Goal: Task Accomplishment & Management: Use online tool/utility

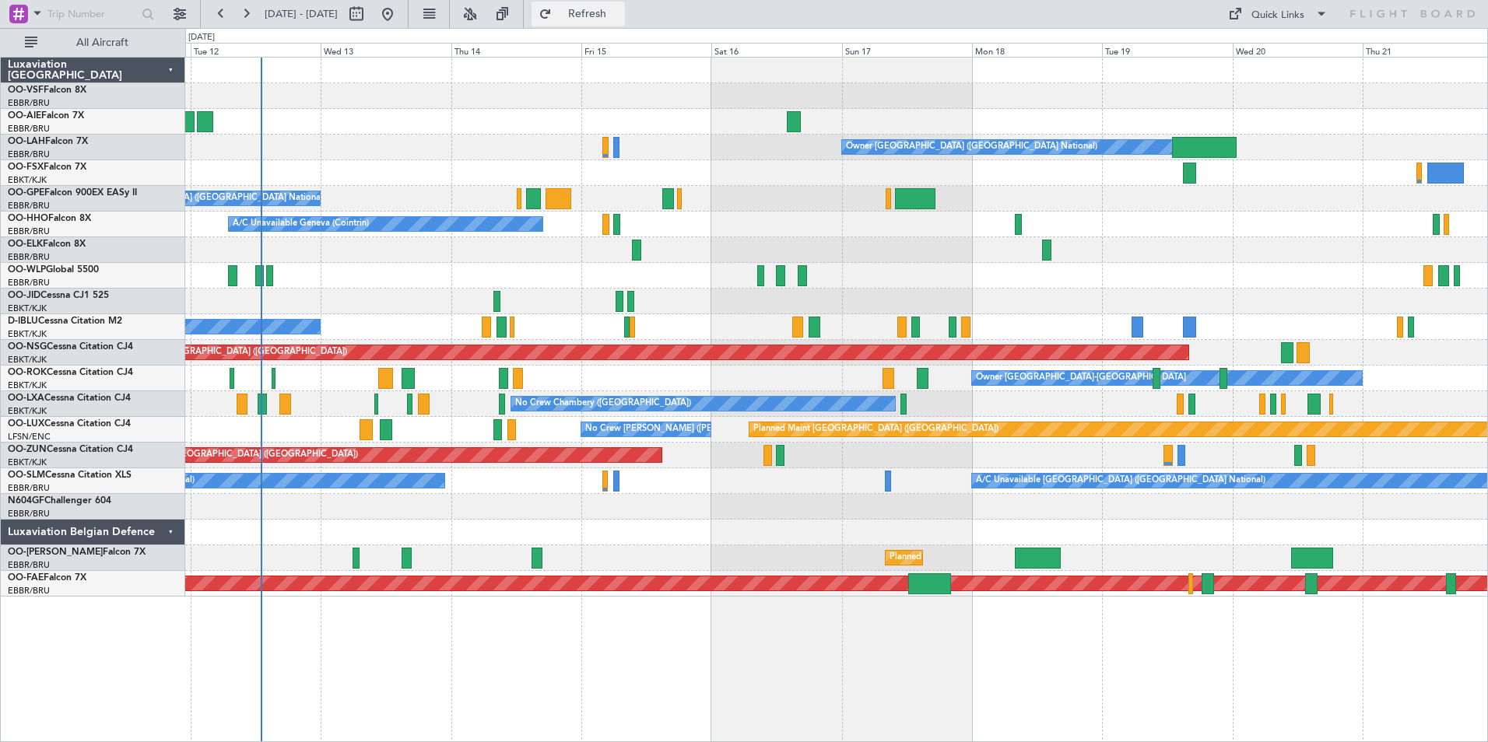
click at [620, 16] on span "Refresh" at bounding box center [587, 14] width 65 height 11
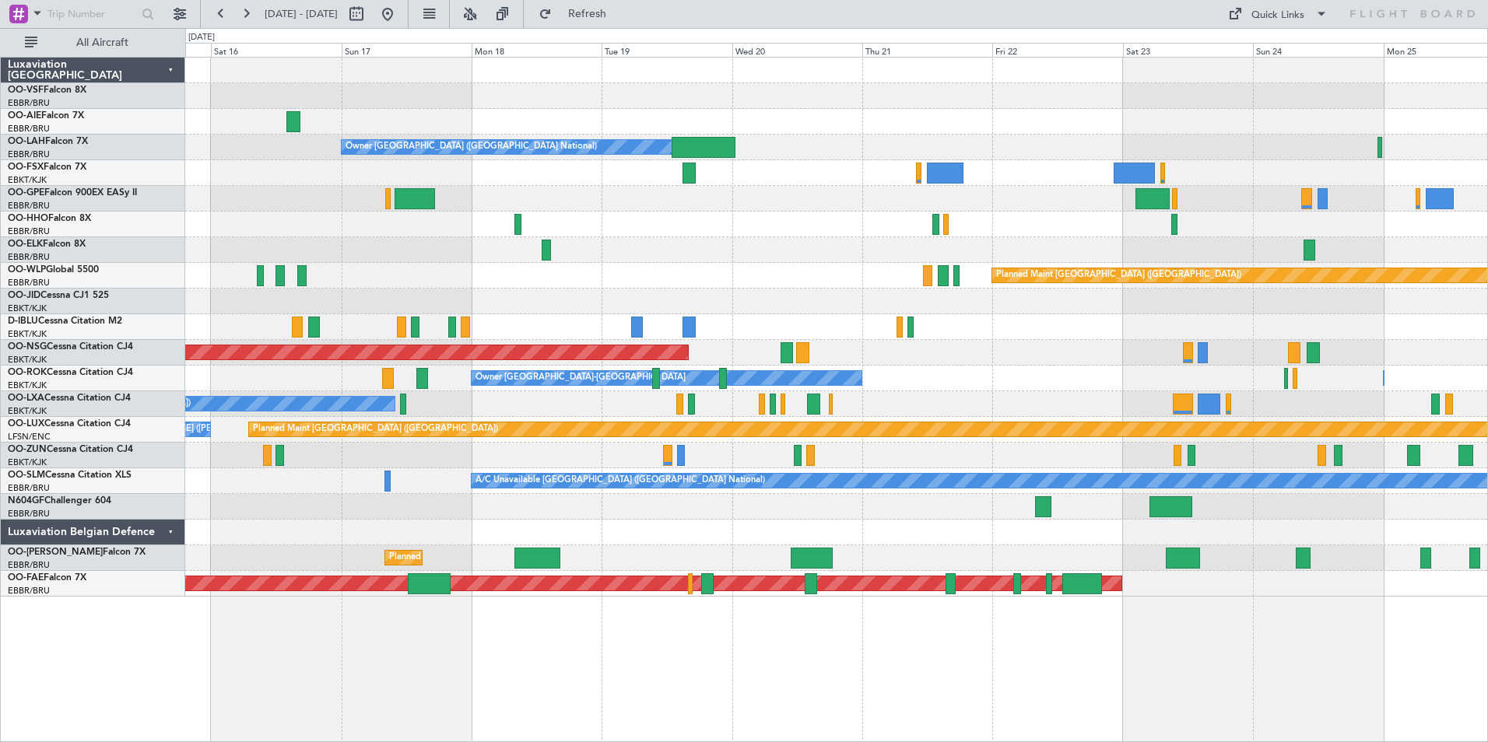
click at [849, 669] on div "Owner [GEOGRAPHIC_DATA] ([GEOGRAPHIC_DATA] National) Planned Maint [GEOGRAPHIC_…" at bounding box center [836, 399] width 1302 height 685
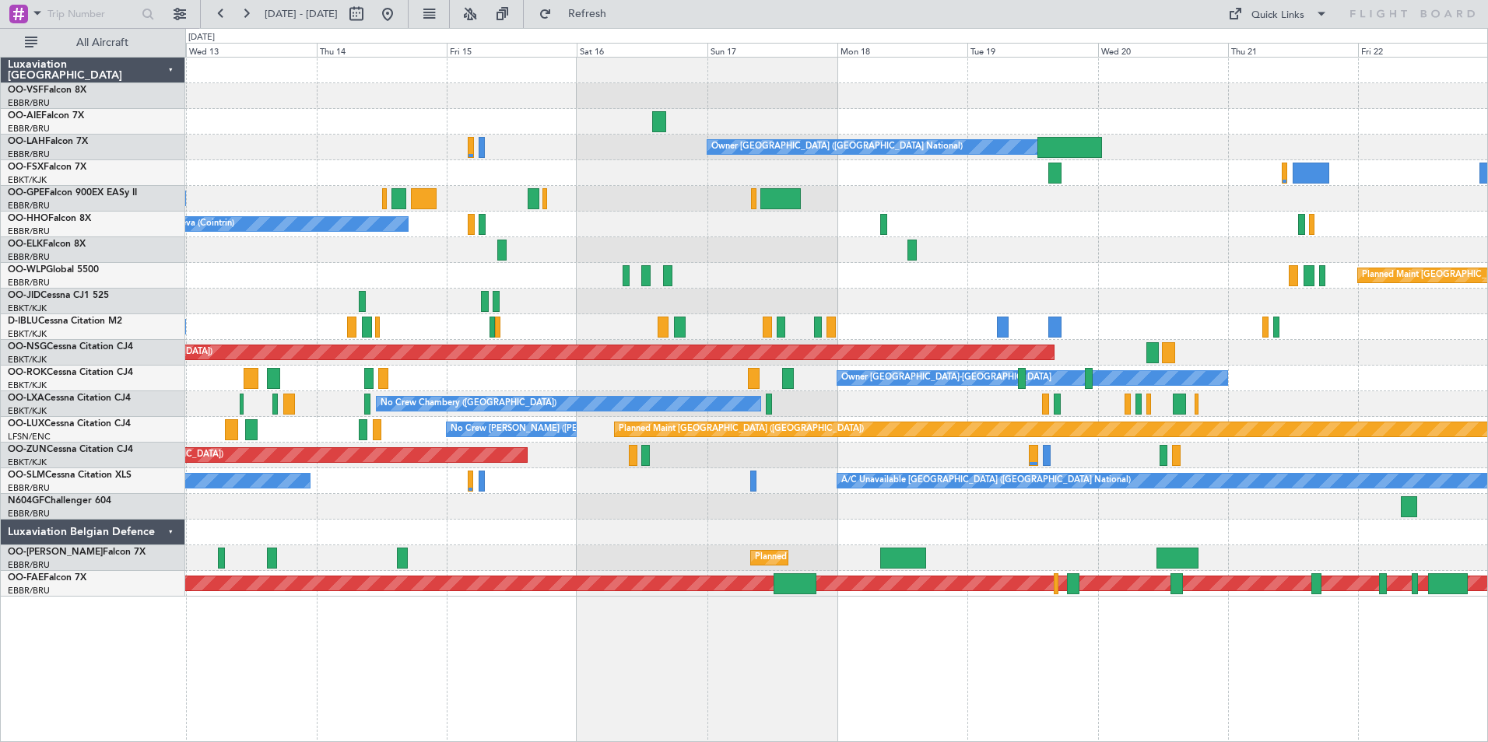
click at [961, 535] on div at bounding box center [836, 533] width 1302 height 26
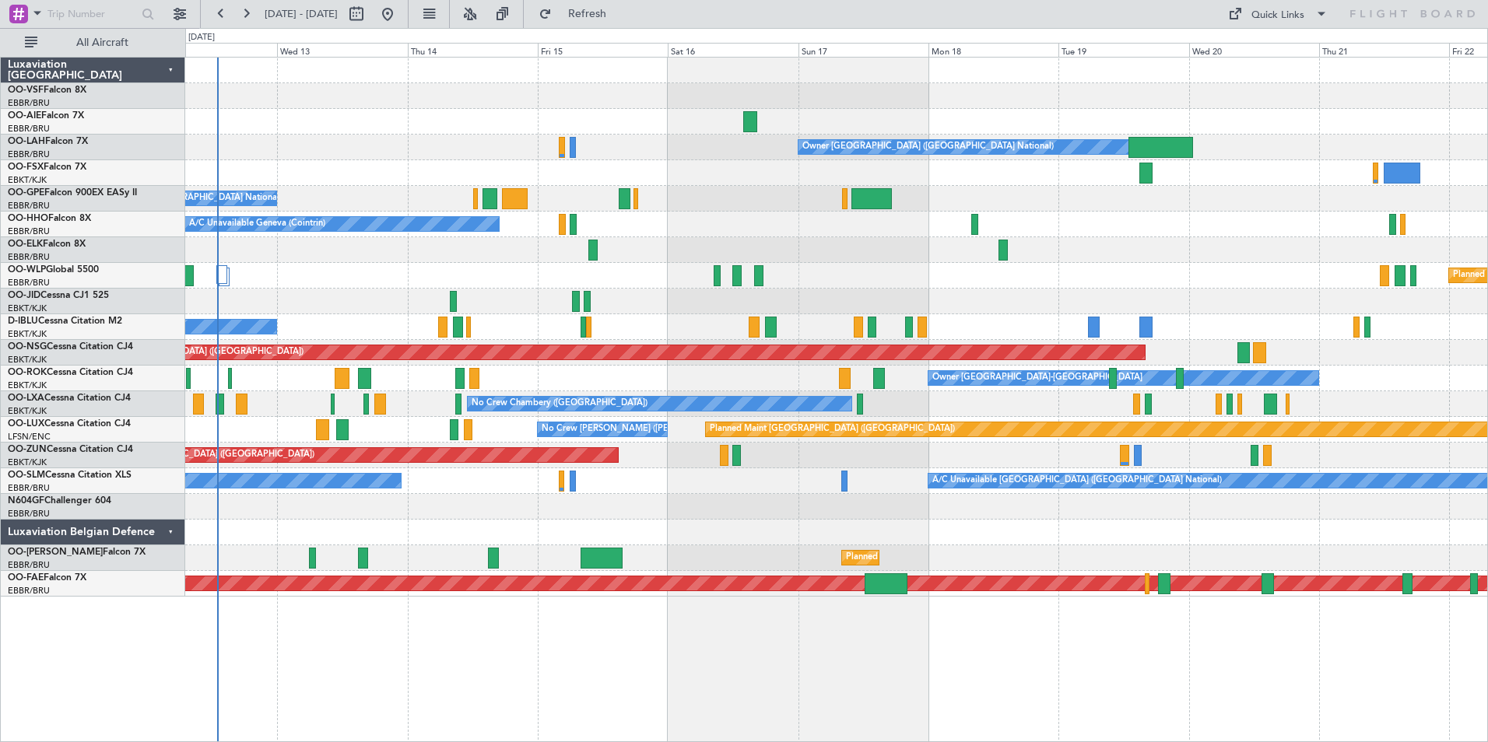
click at [390, 643] on div "Owner [GEOGRAPHIC_DATA] ([GEOGRAPHIC_DATA] National) No Crew [GEOGRAPHIC_DATA] …" at bounding box center [836, 399] width 1302 height 685
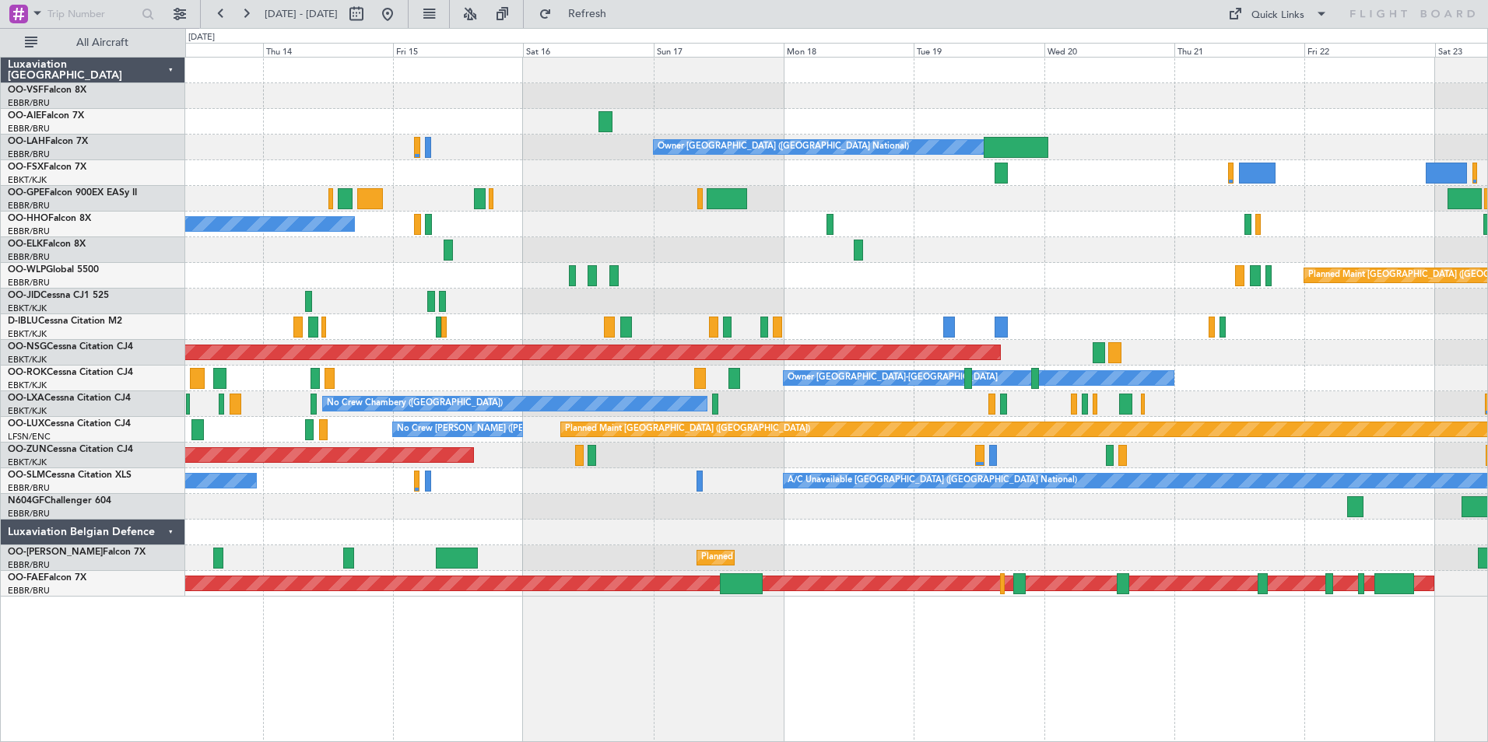
click at [1068, 655] on div "Owner [GEOGRAPHIC_DATA] ([GEOGRAPHIC_DATA] National) No Crew [GEOGRAPHIC_DATA] …" at bounding box center [836, 399] width 1302 height 685
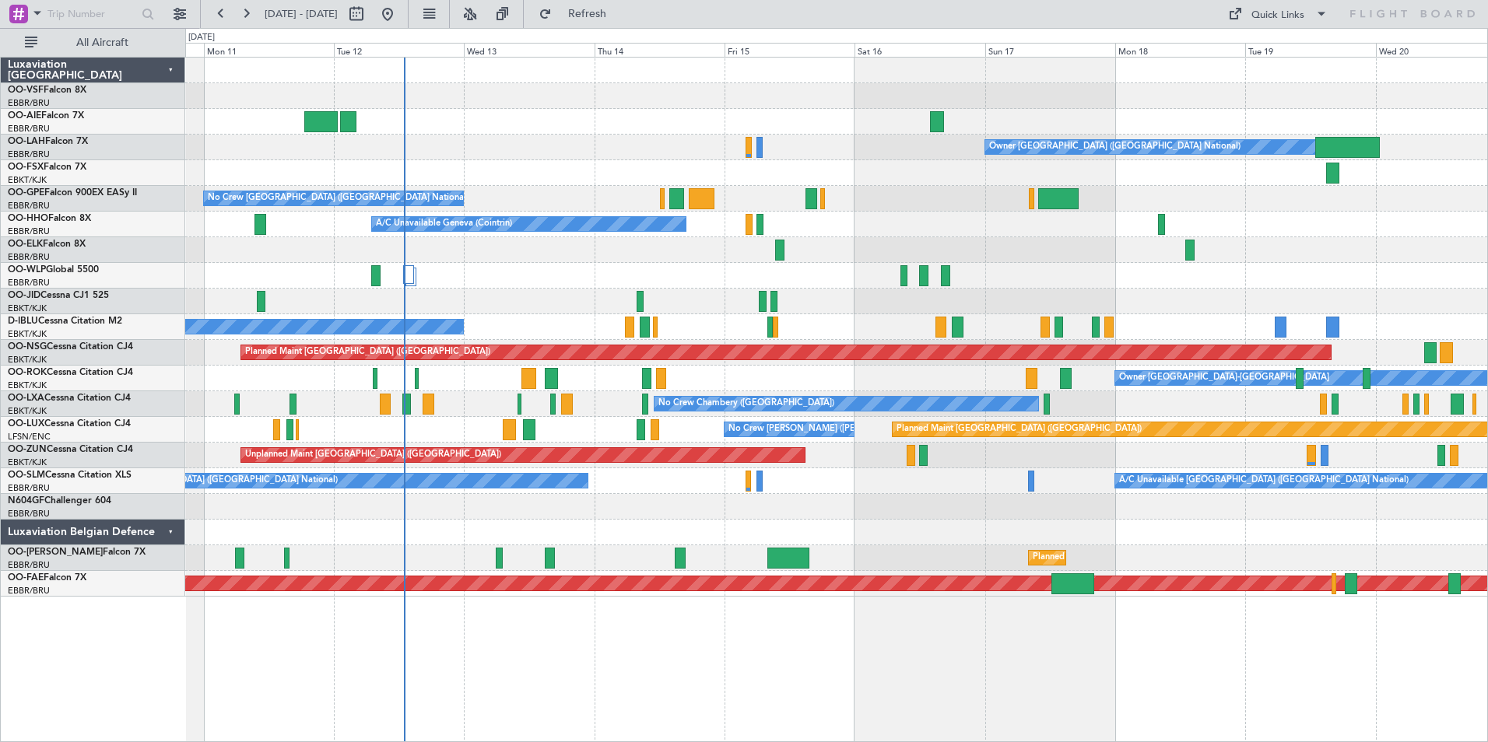
click at [776, 659] on div "Owner [GEOGRAPHIC_DATA] ([GEOGRAPHIC_DATA] National) No Crew [GEOGRAPHIC_DATA] …" at bounding box center [836, 399] width 1302 height 685
click at [620, 13] on span "Refresh" at bounding box center [587, 14] width 65 height 11
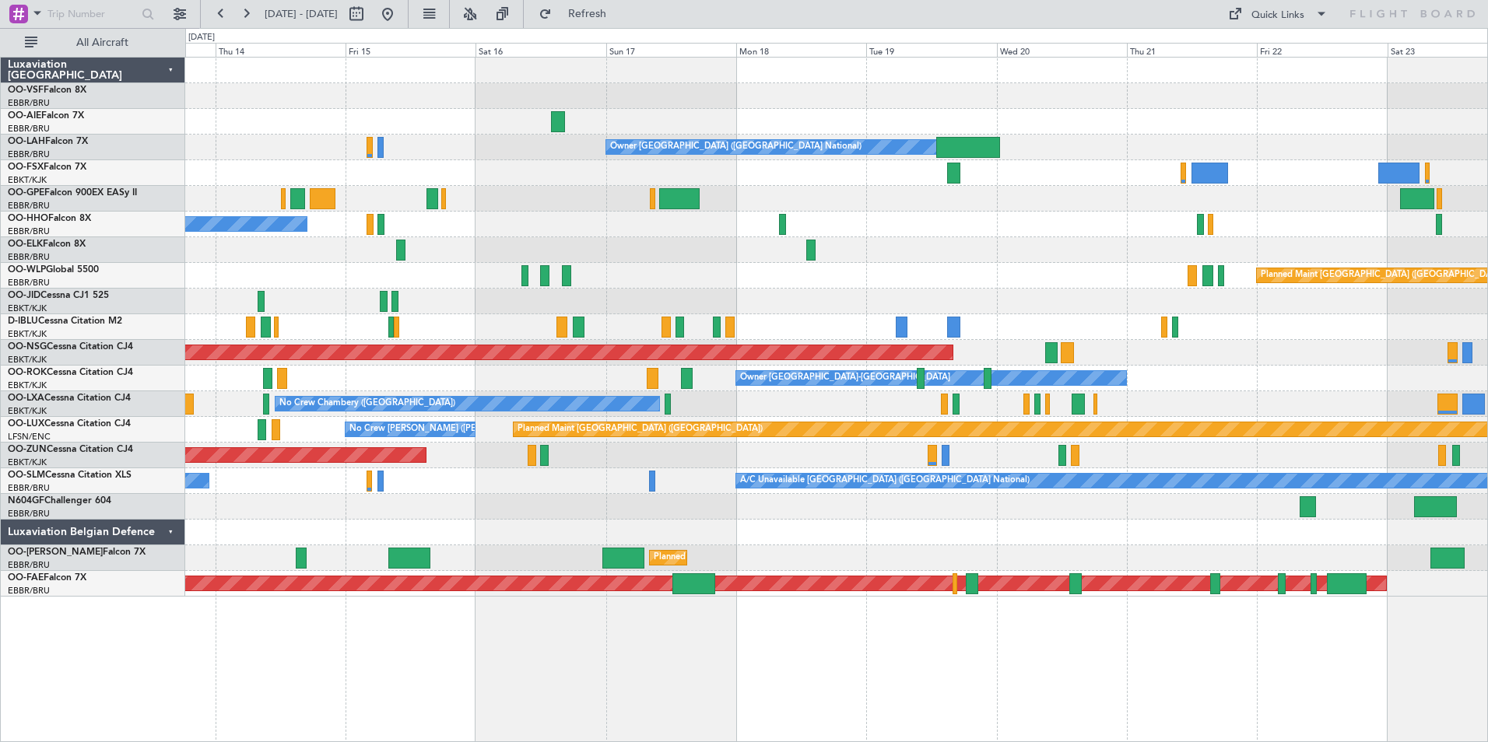
click at [663, 658] on div "Owner [GEOGRAPHIC_DATA] ([GEOGRAPHIC_DATA] National) No Crew [GEOGRAPHIC_DATA] …" at bounding box center [836, 399] width 1302 height 685
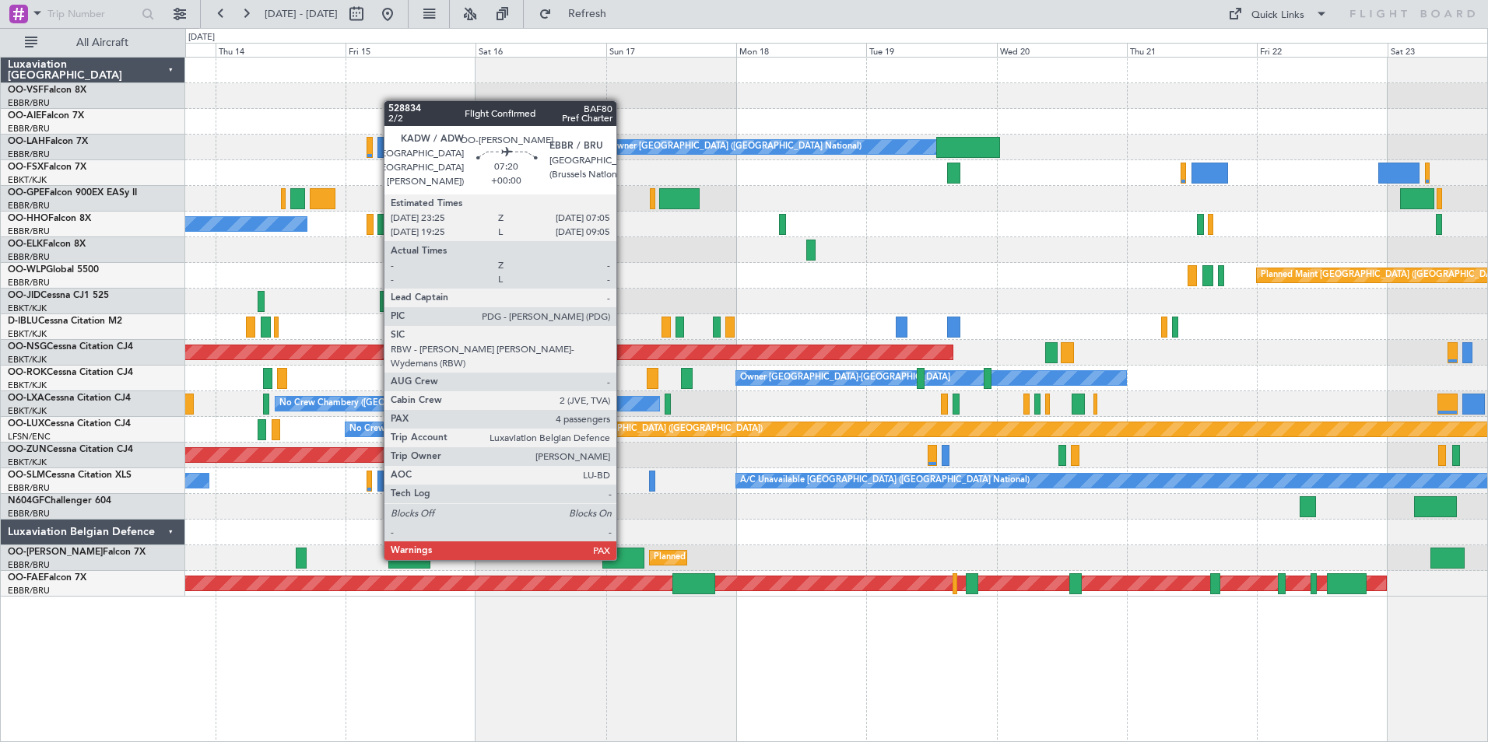
click at [623, 559] on div at bounding box center [623, 558] width 42 height 21
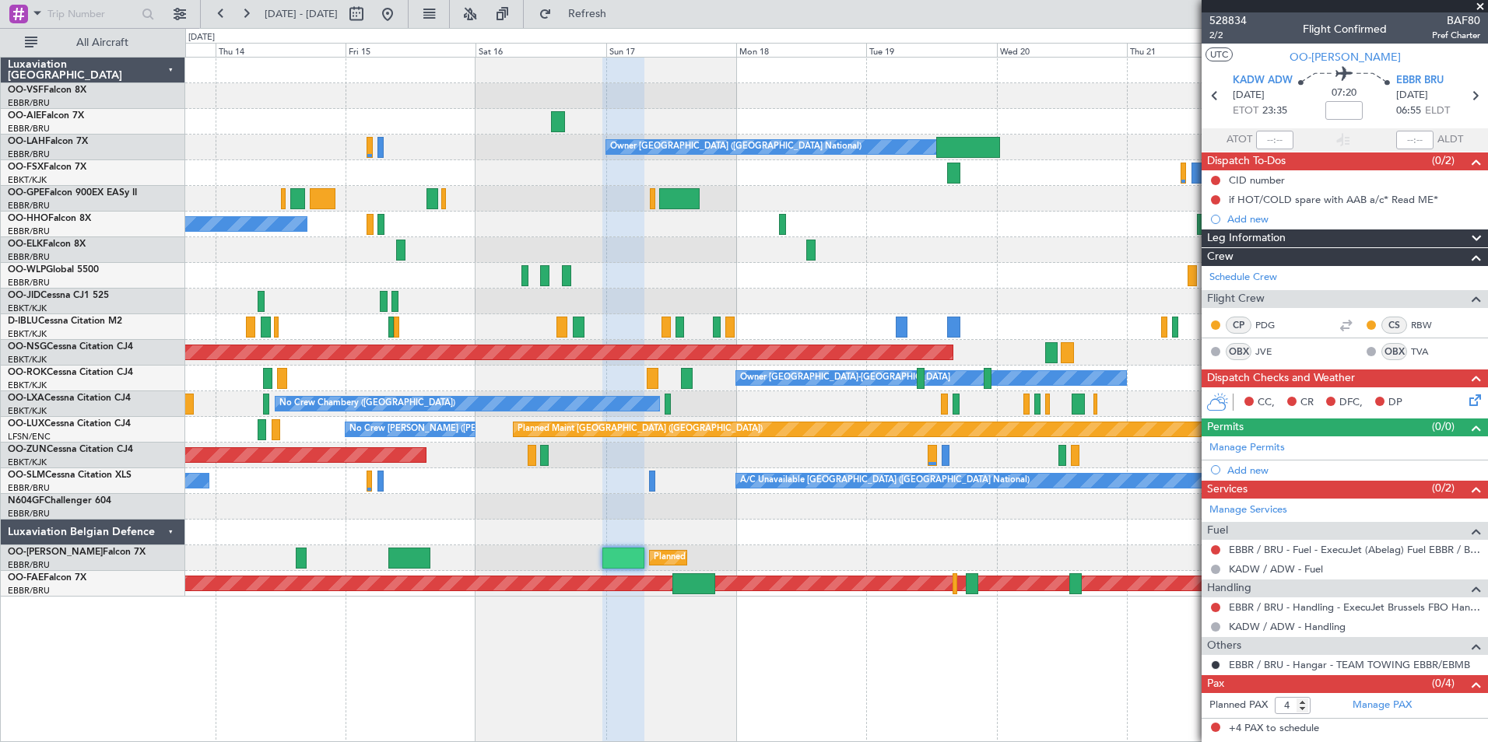
click at [1480, 5] on span at bounding box center [1480, 7] width 16 height 14
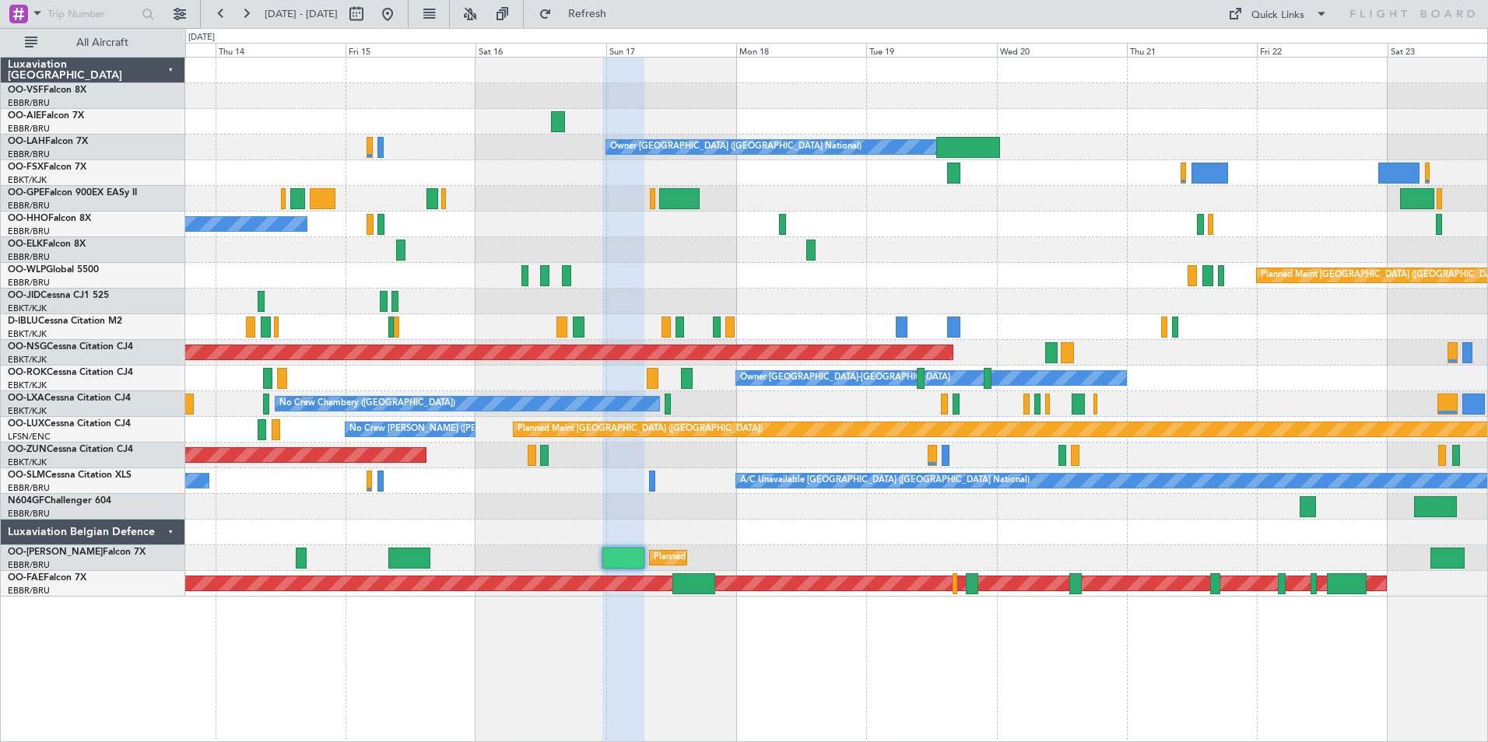
type input "0"
